Goal: Task Accomplishment & Management: Manage account settings

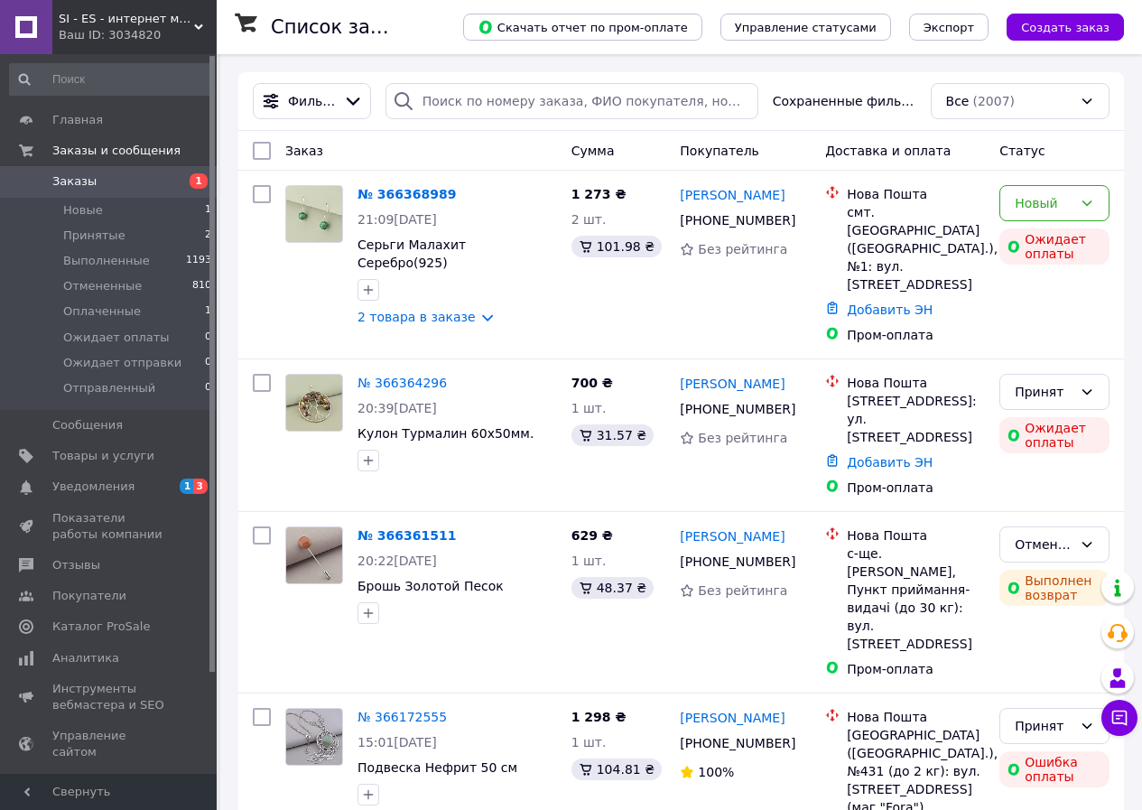
click at [198, 31] on icon at bounding box center [198, 27] width 9 height 9
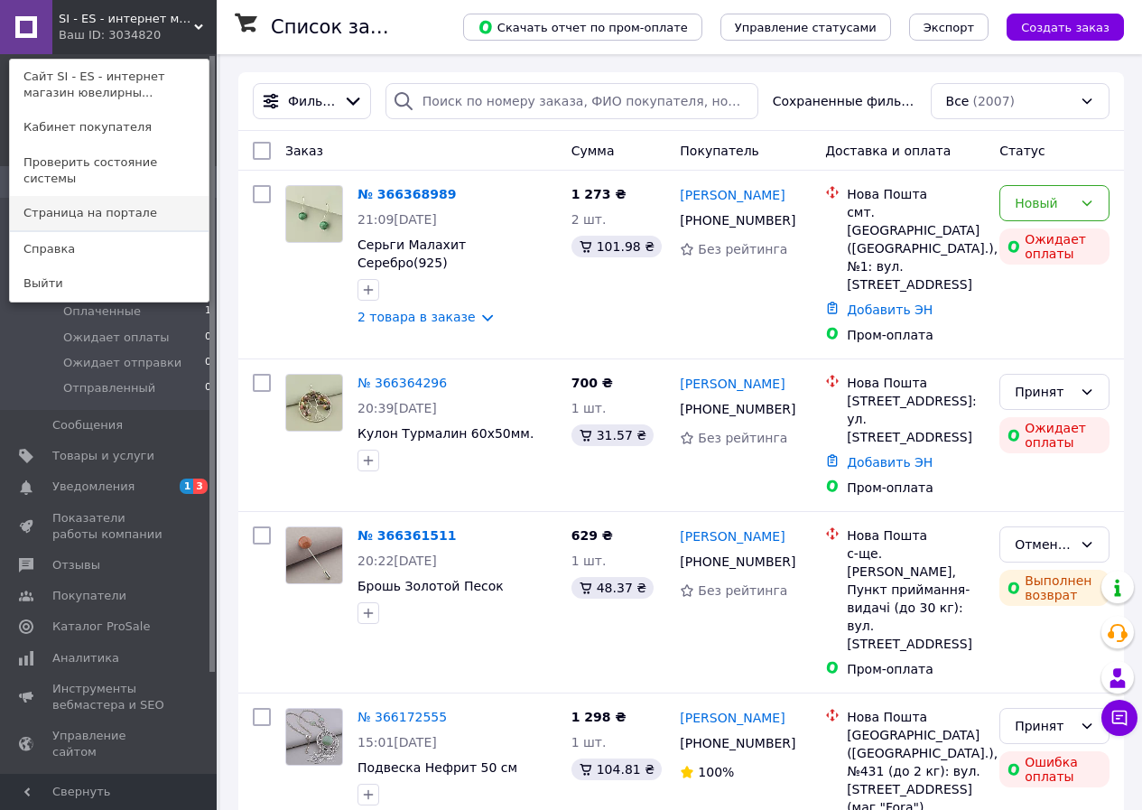
click at [108, 198] on link "Страница на портале" at bounding box center [109, 213] width 199 height 34
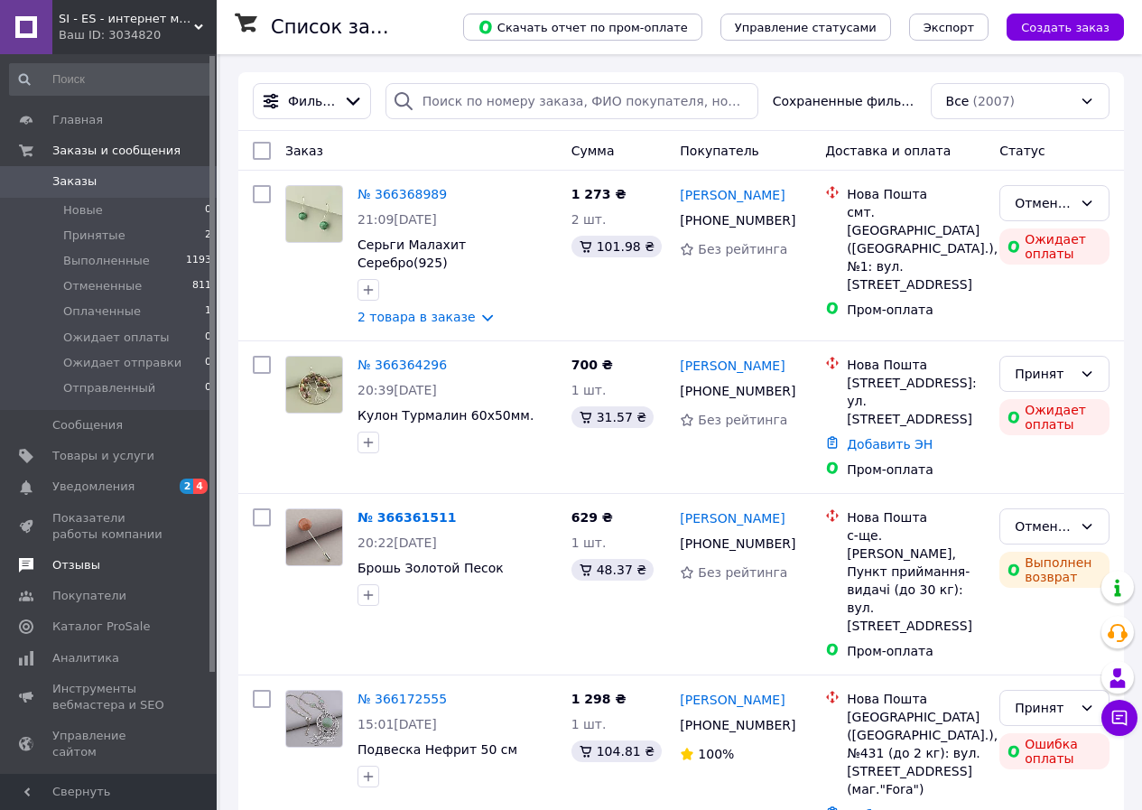
click at [65, 563] on span "Отзывы" at bounding box center [76, 565] width 48 height 16
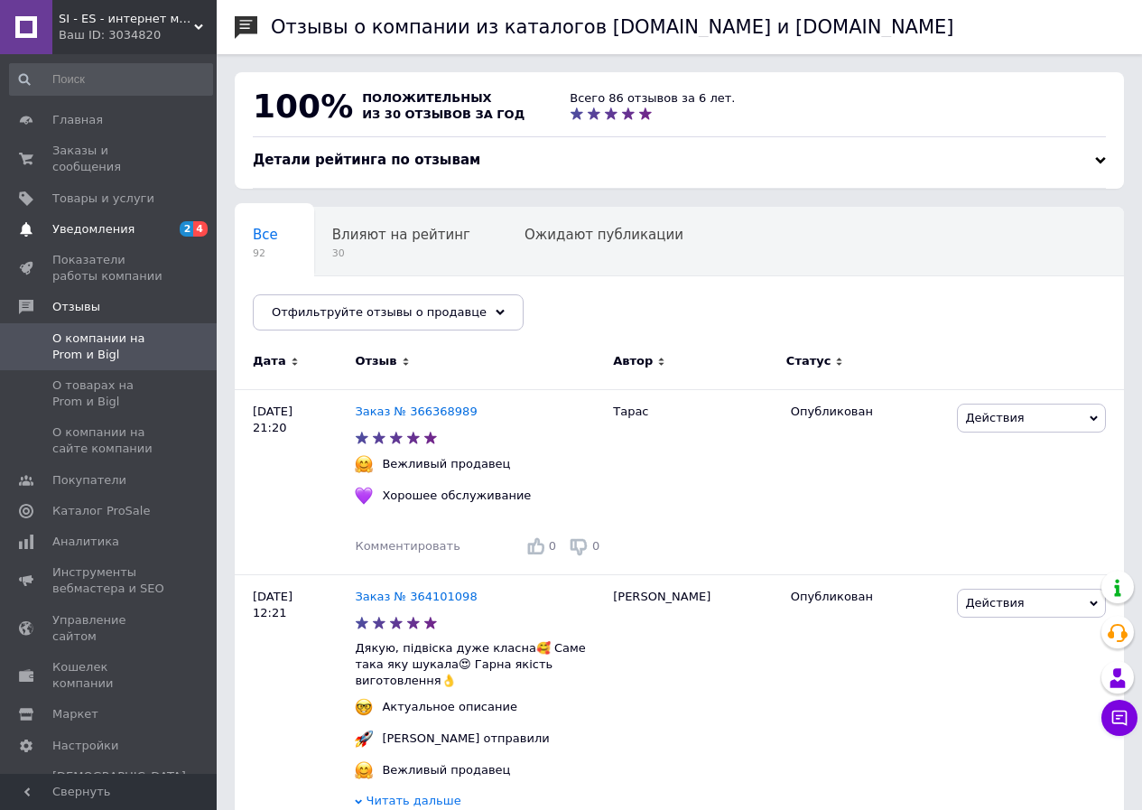
click at [80, 221] on span "Уведомления" at bounding box center [93, 229] width 82 height 16
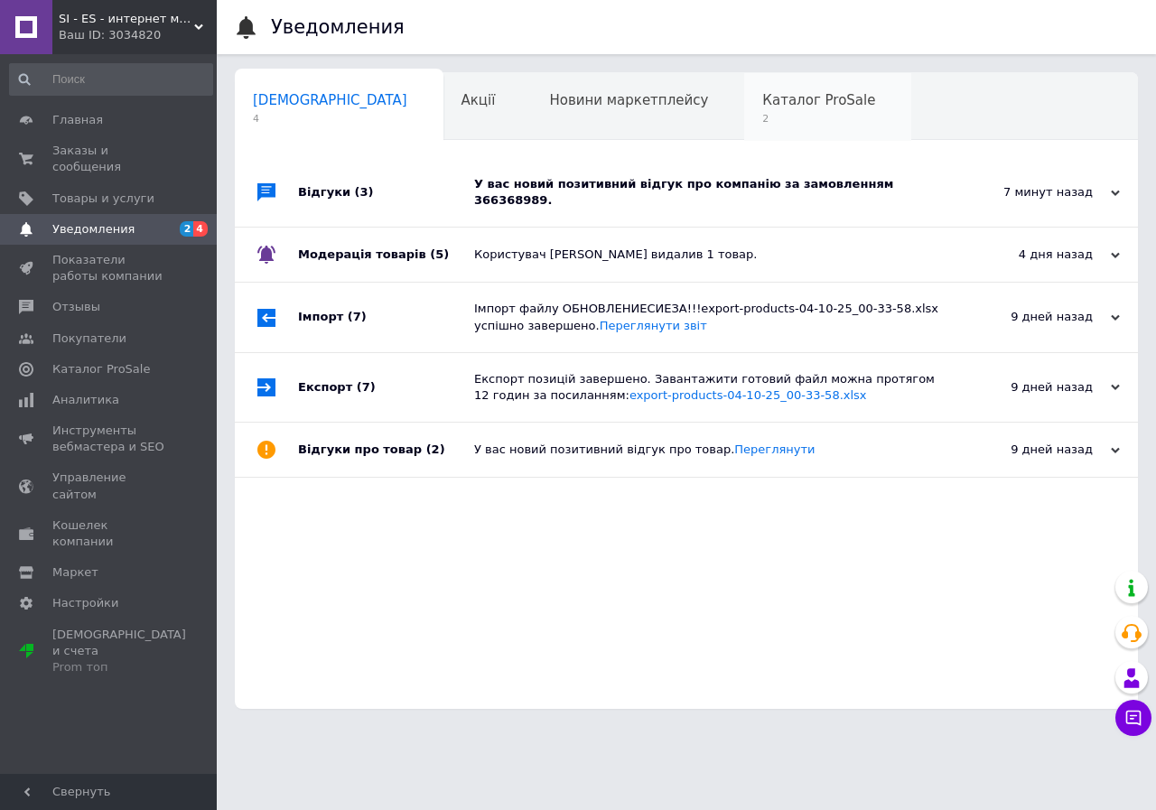
click at [762, 126] on span "2" at bounding box center [818, 119] width 113 height 14
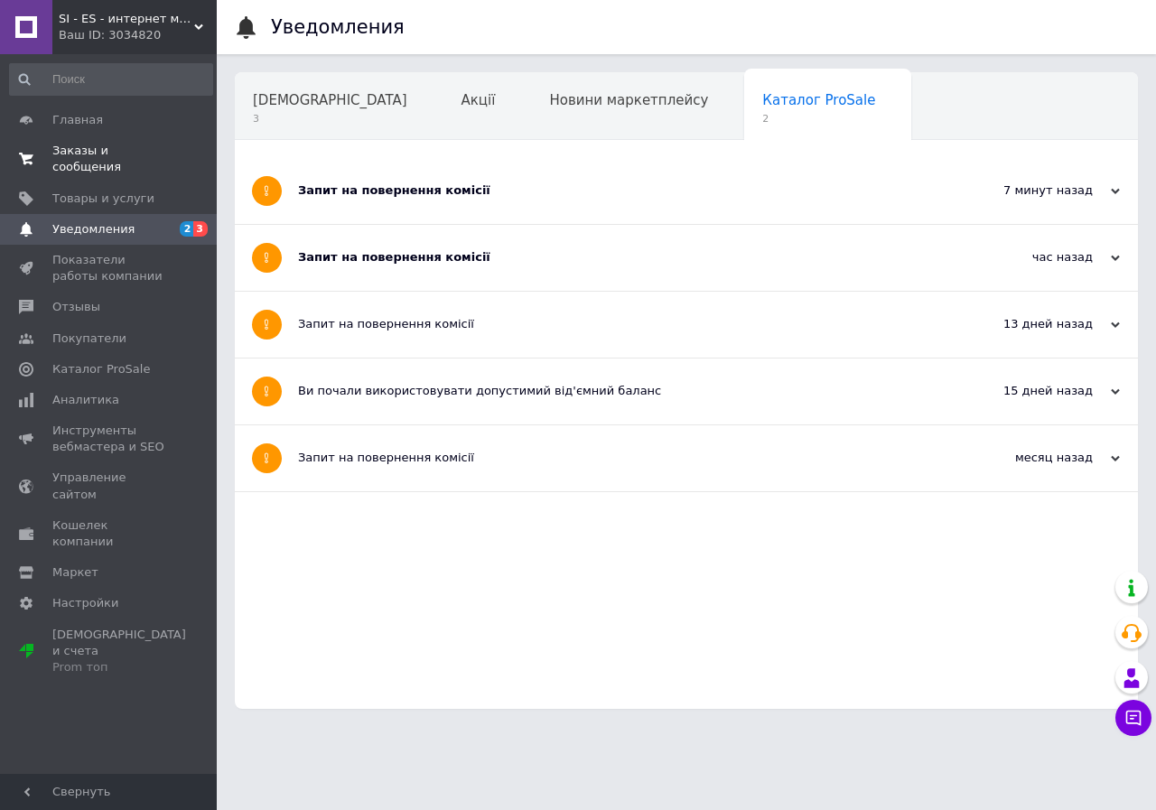
click at [73, 154] on span "Заказы и сообщения" at bounding box center [109, 159] width 115 height 33
